Goal: Navigation & Orientation: Find specific page/section

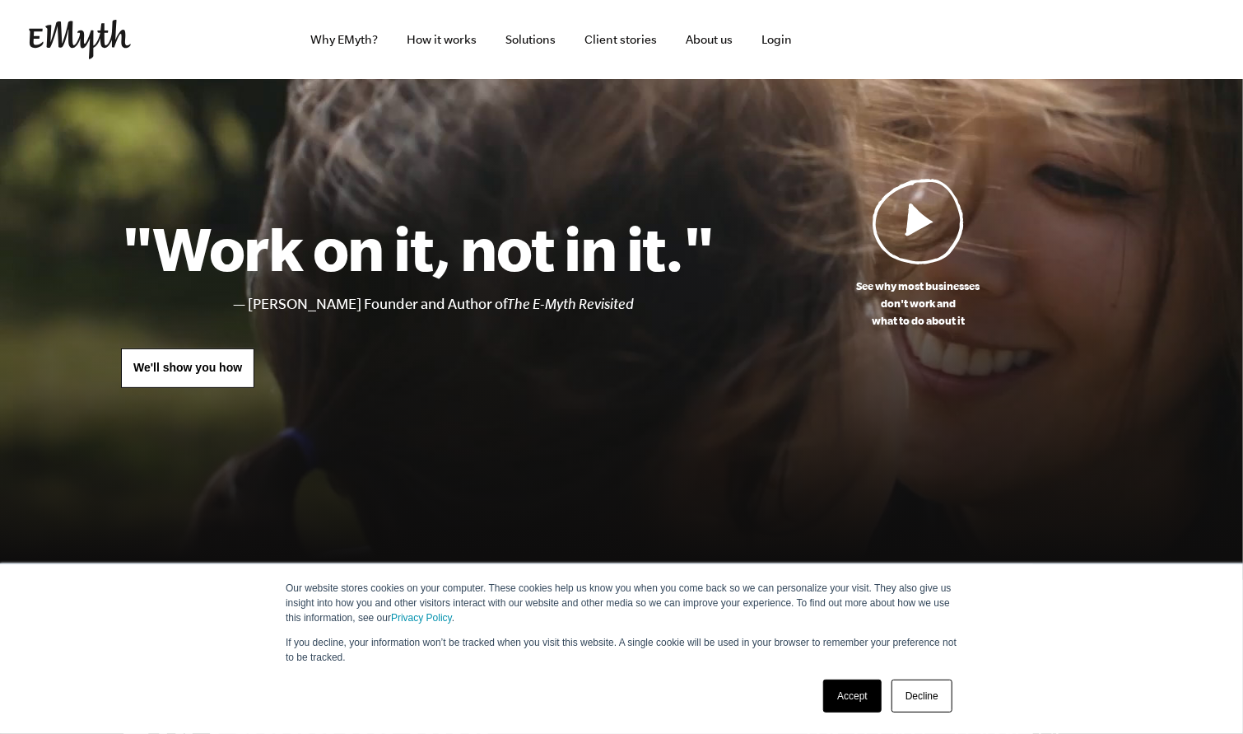
click at [840, 695] on link "Accept" at bounding box center [852, 695] width 58 height 33
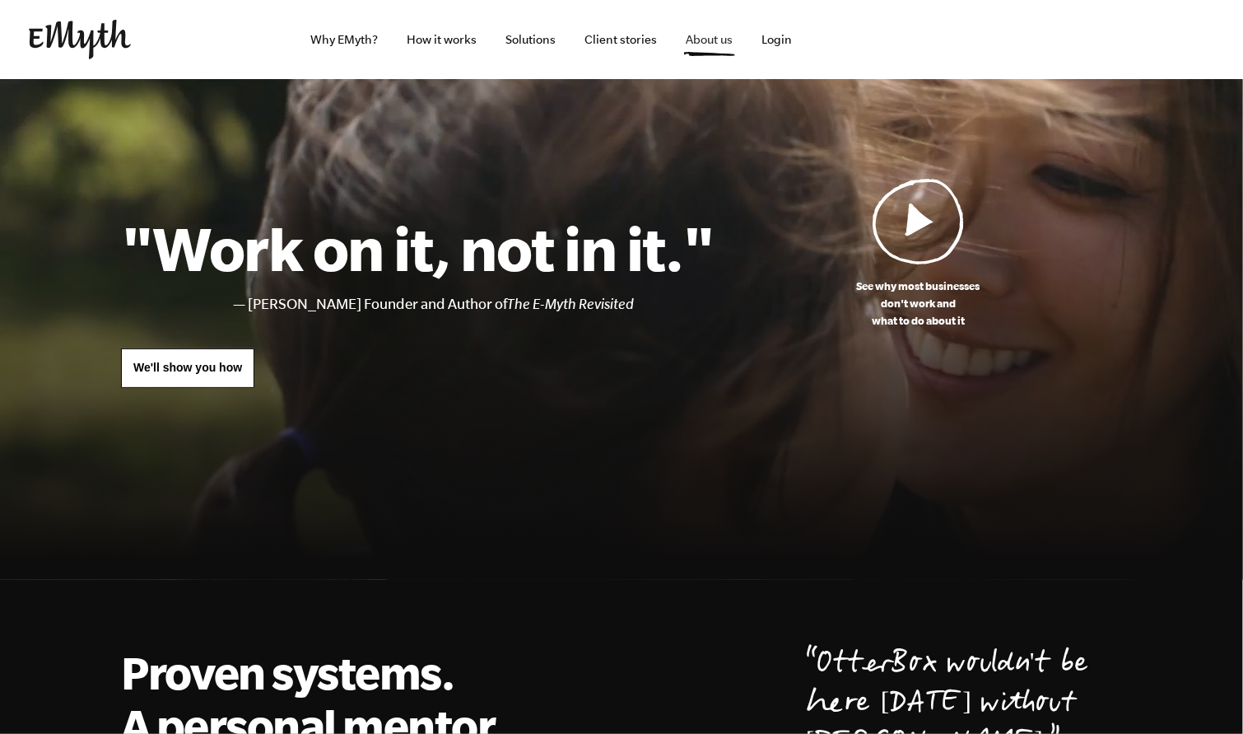
click at [701, 45] on link "About us" at bounding box center [710, 39] width 73 height 79
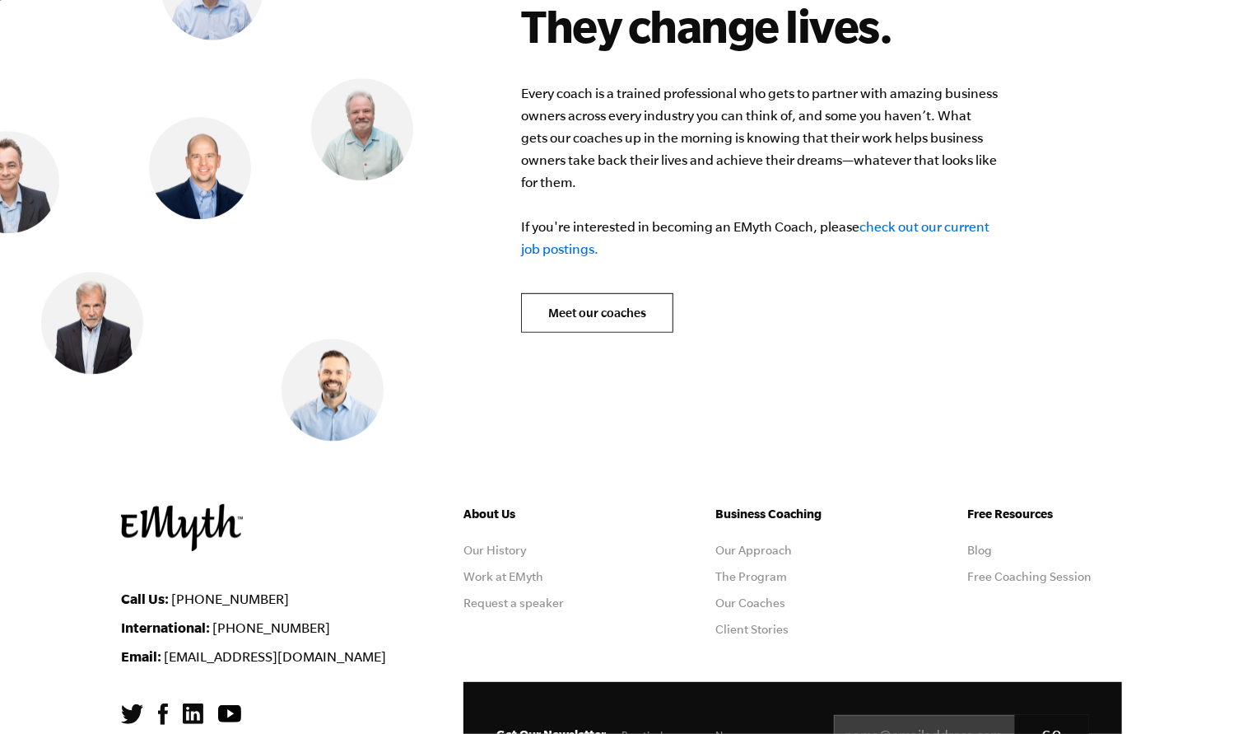
scroll to position [6664, 0]
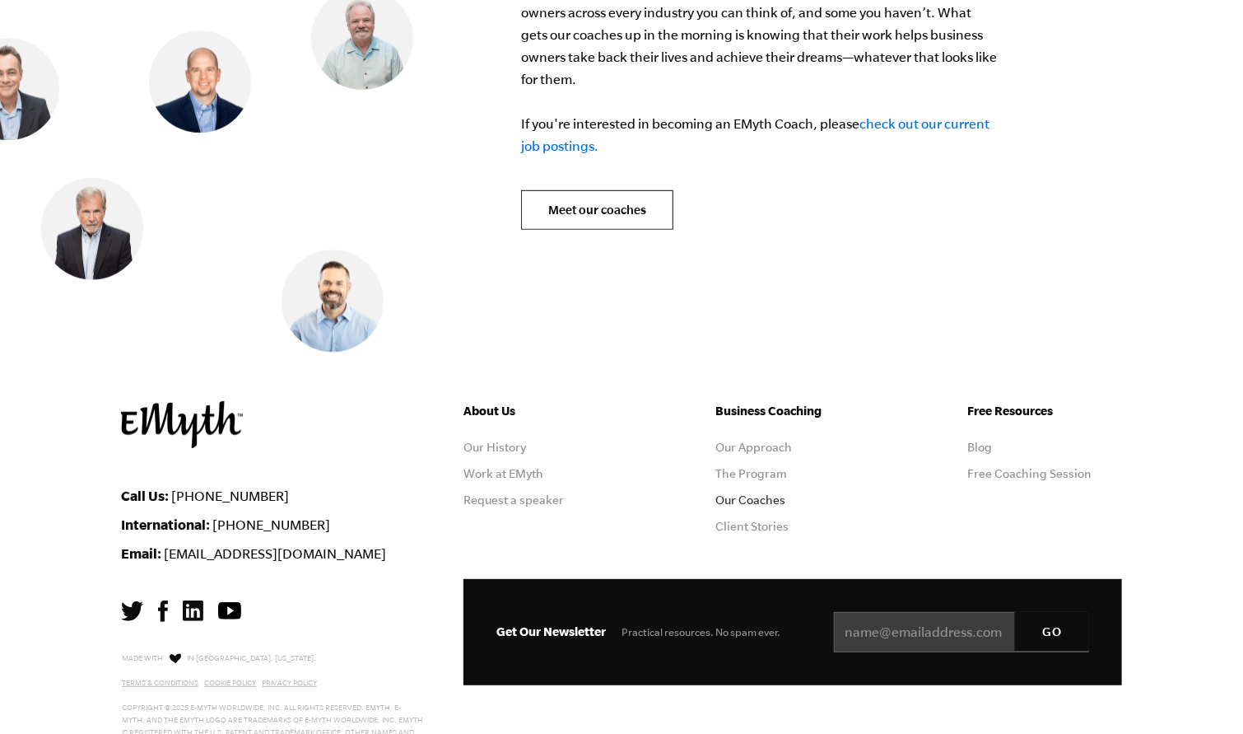
click at [756, 493] on link "Our Coaches" at bounding box center [751, 499] width 70 height 13
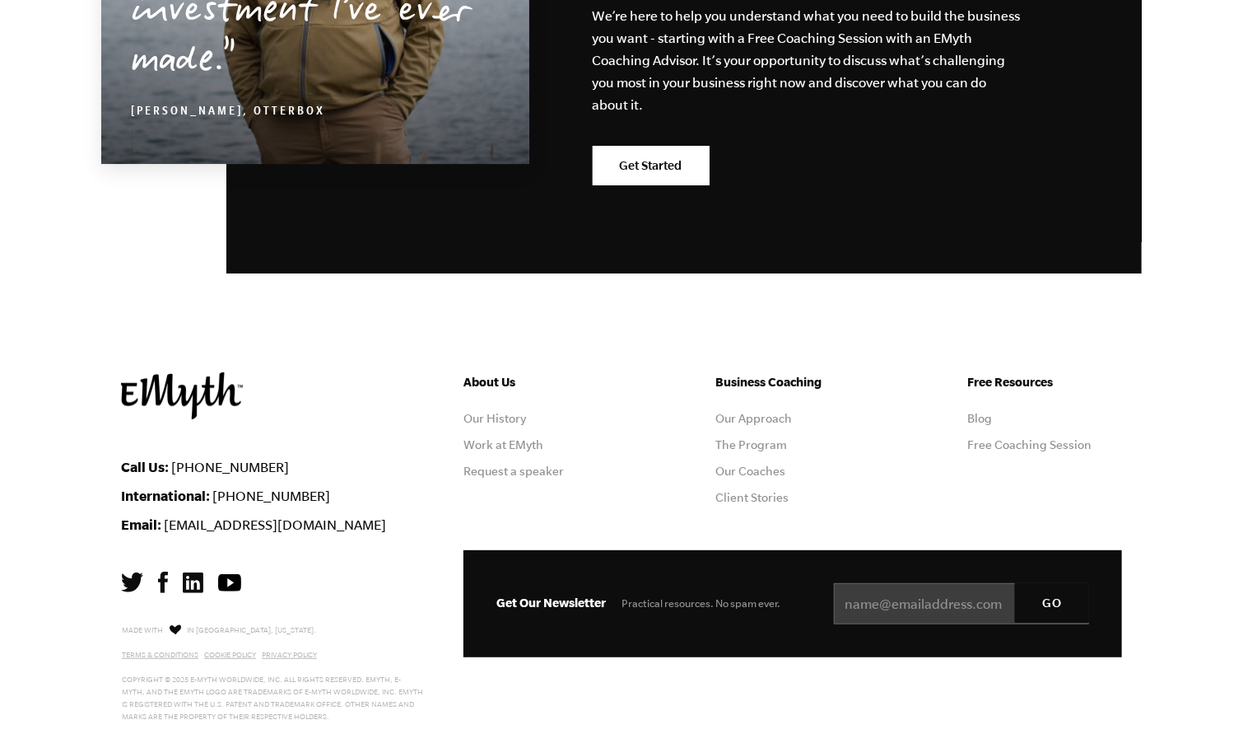
scroll to position [2942, 0]
